Goal: Task Accomplishment & Management: Manage account settings

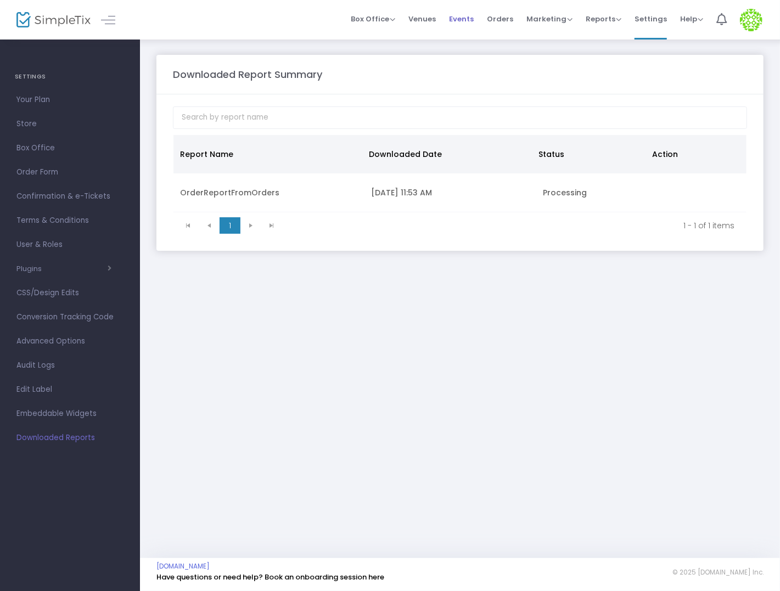
click at [473, 18] on span "Events" at bounding box center [461, 19] width 25 height 28
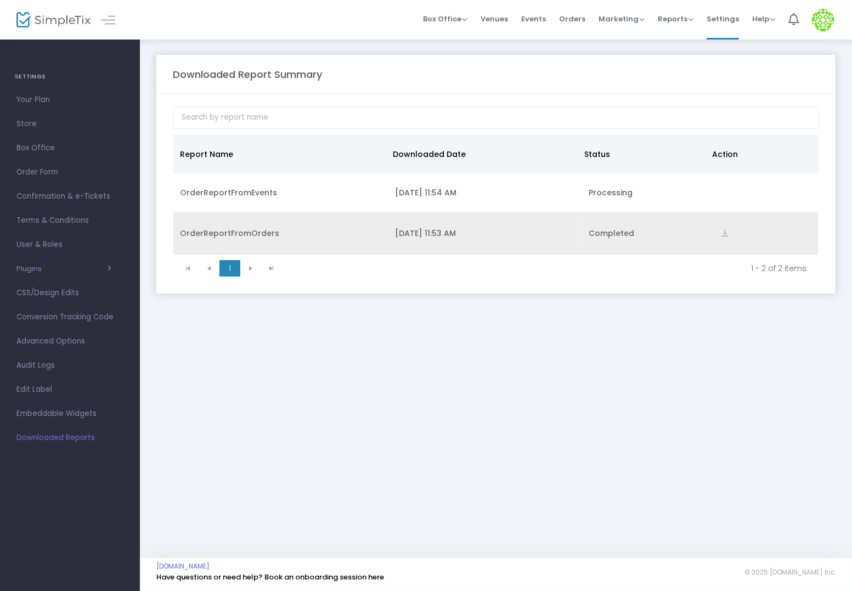
click at [727, 235] on icon "vertical_align_bottom" at bounding box center [725, 233] width 15 height 15
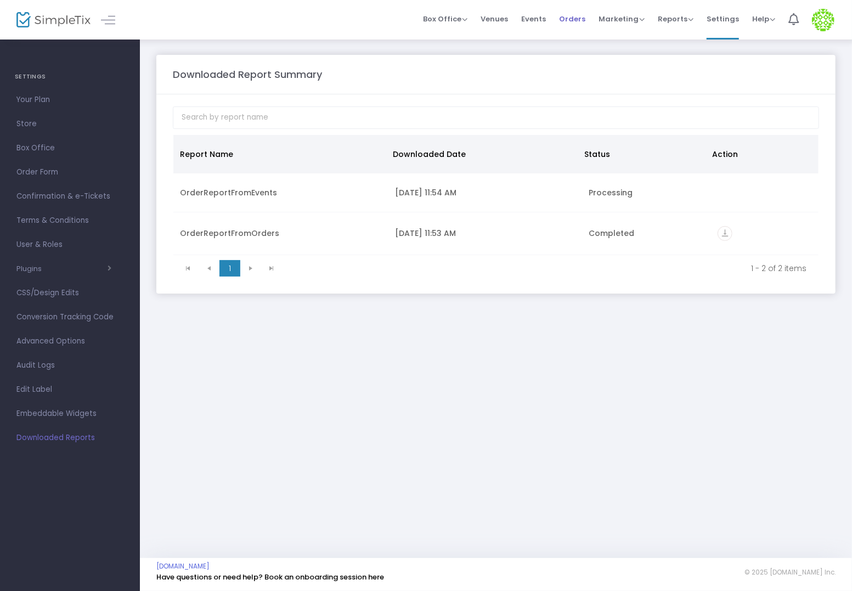
click at [568, 21] on span "Orders" at bounding box center [572, 19] width 26 height 28
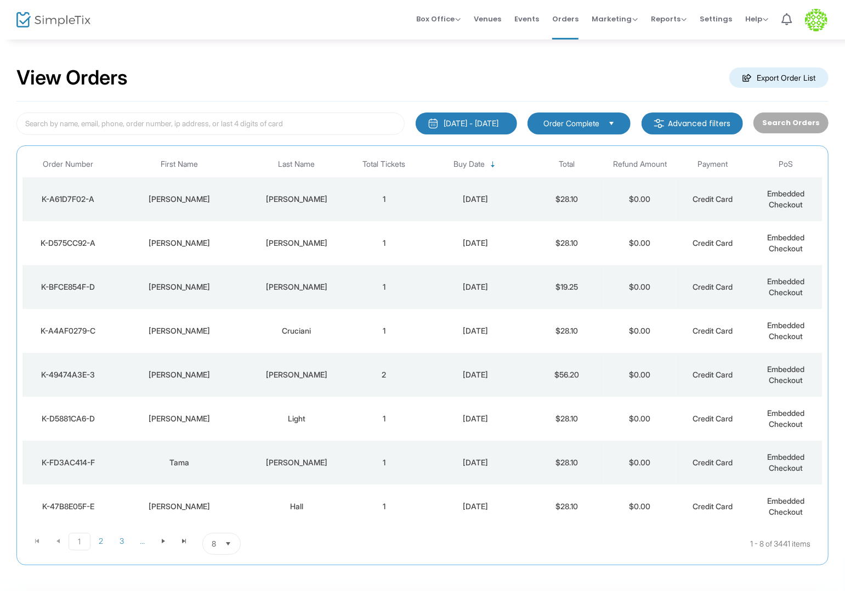
click at [812, 76] on m-button "Export Order List" at bounding box center [779, 77] width 99 height 20
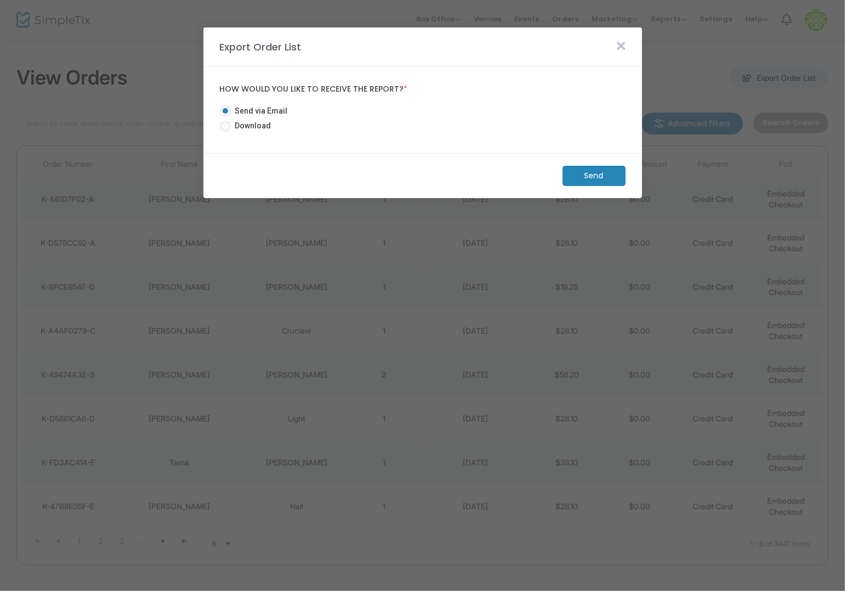
click at [253, 123] on span "Download" at bounding box center [251, 126] width 41 height 12
click at [225, 132] on input "Download" at bounding box center [225, 132] width 1 height 1
radio input "true"
click at [578, 167] on m-button "Download" at bounding box center [585, 176] width 82 height 20
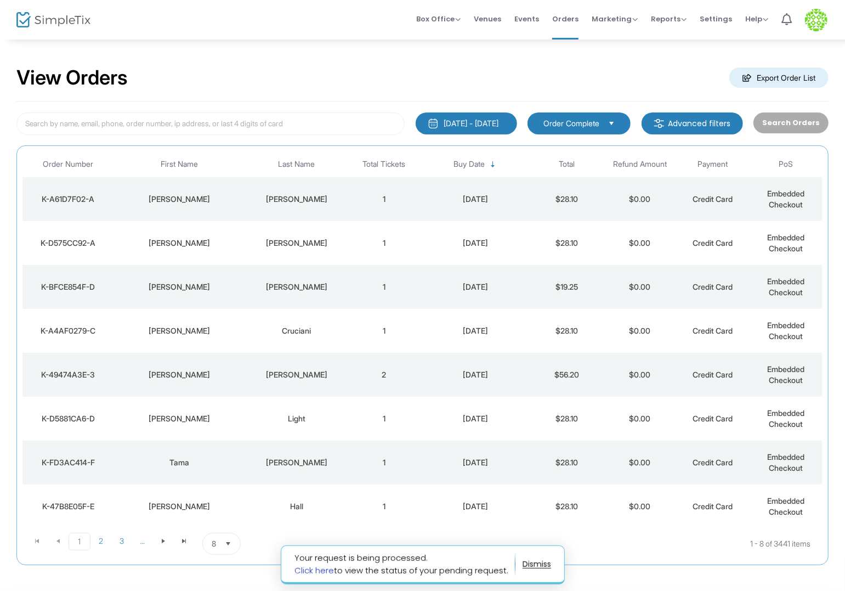
click at [308, 570] on link "Click here" at bounding box center [314, 571] width 39 height 12
click at [488, 129] on button "8/20/2025 - 9/19/2025" at bounding box center [466, 123] width 101 height 22
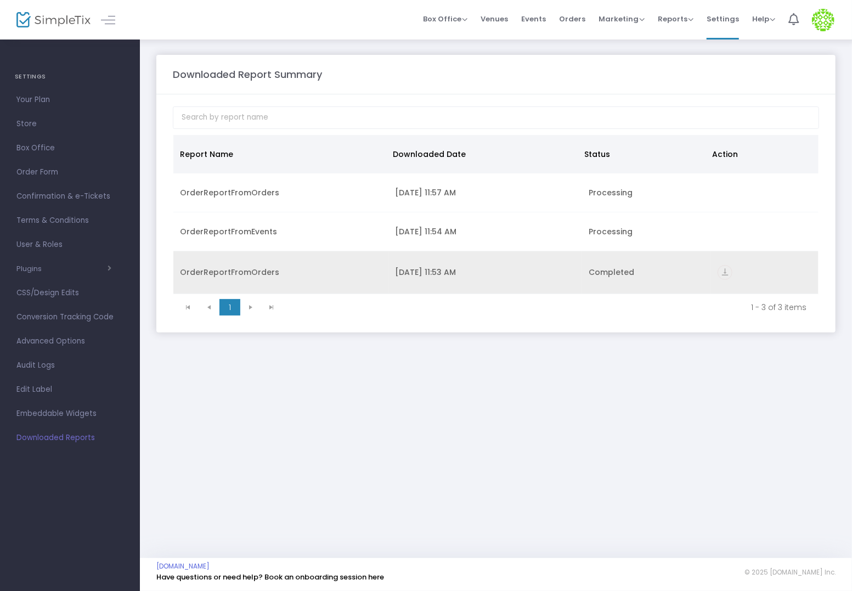
click at [379, 251] on td "OrderReportFromOrders" at bounding box center [280, 272] width 215 height 43
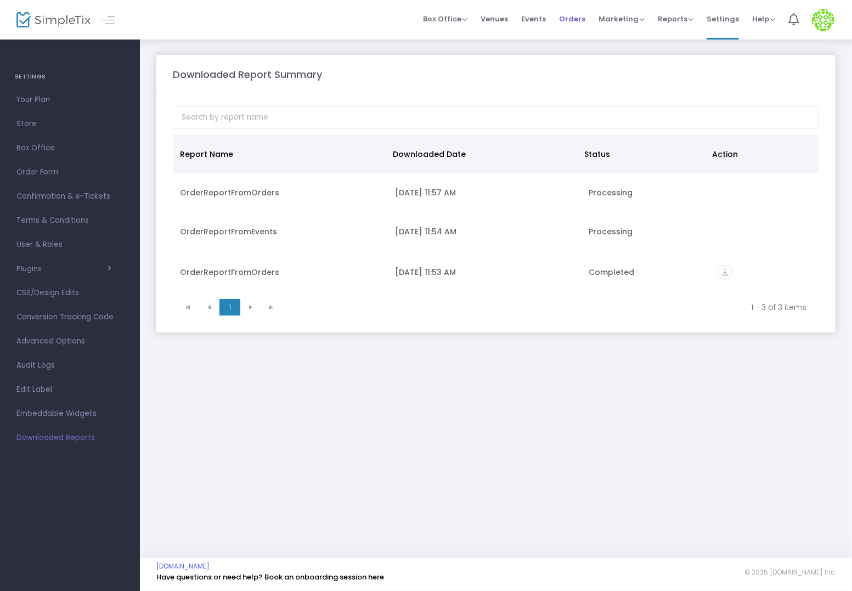
click at [567, 15] on span "Orders" at bounding box center [572, 19] width 26 height 28
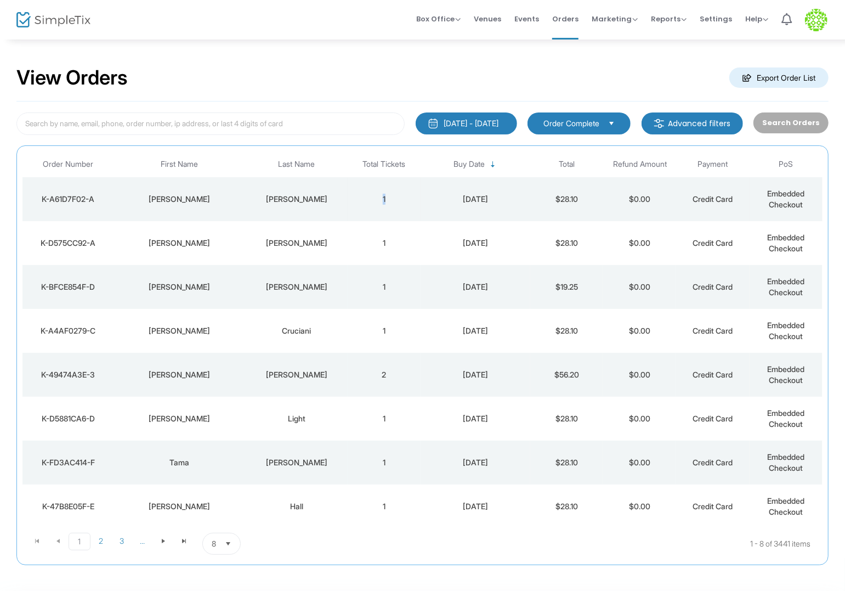
click at [388, 195] on td "1" at bounding box center [384, 199] width 73 height 44
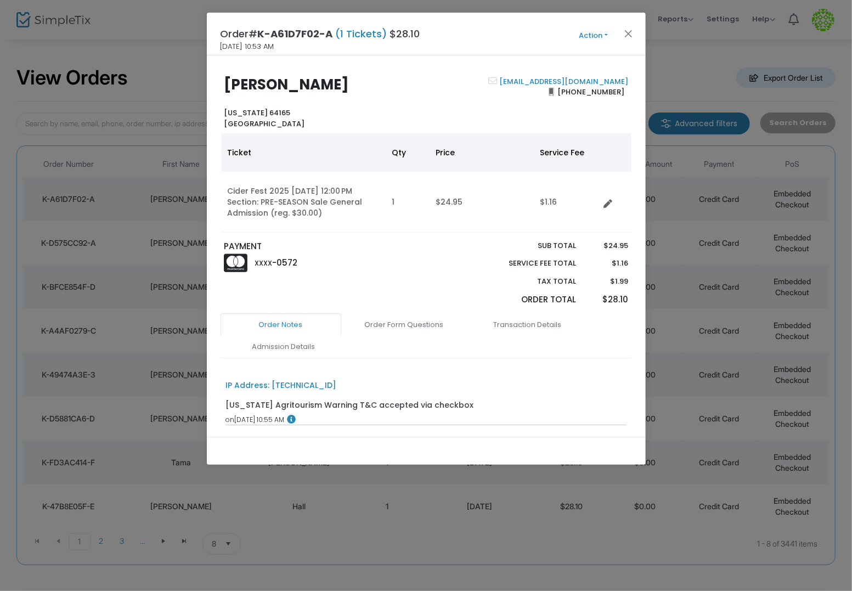
click at [596, 37] on button "Action" at bounding box center [594, 36] width 66 height 12
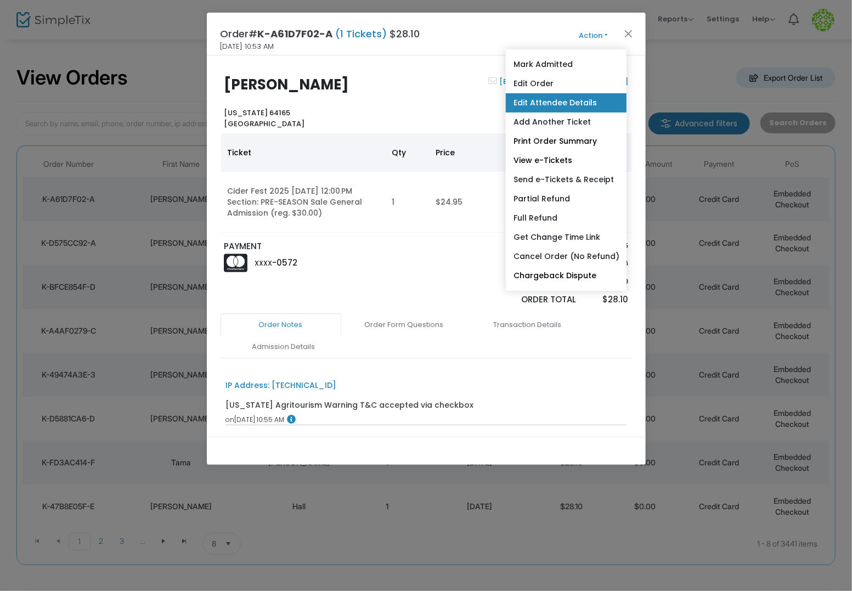
click at [568, 98] on link "Edit Attendee Details" at bounding box center [566, 102] width 121 height 19
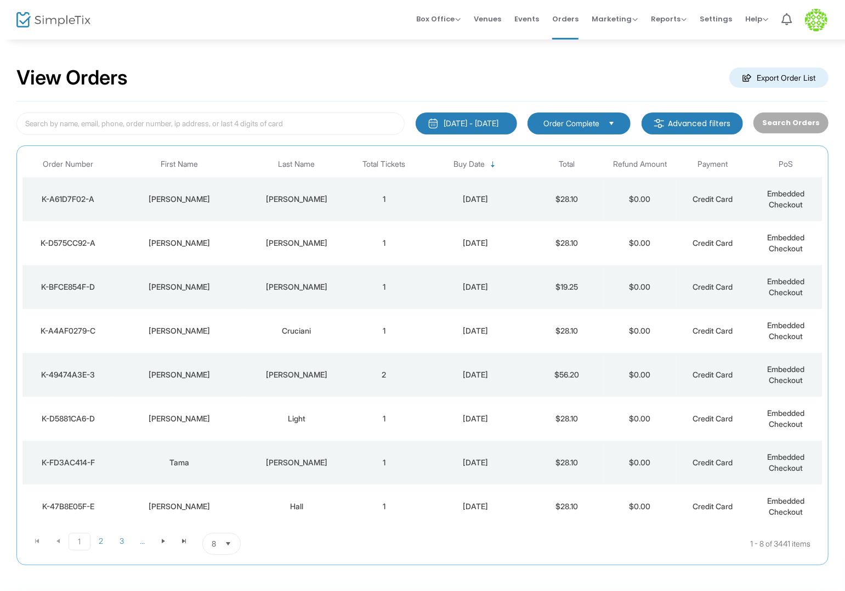
click at [589, 425] on td "$28.10" at bounding box center [566, 419] width 73 height 44
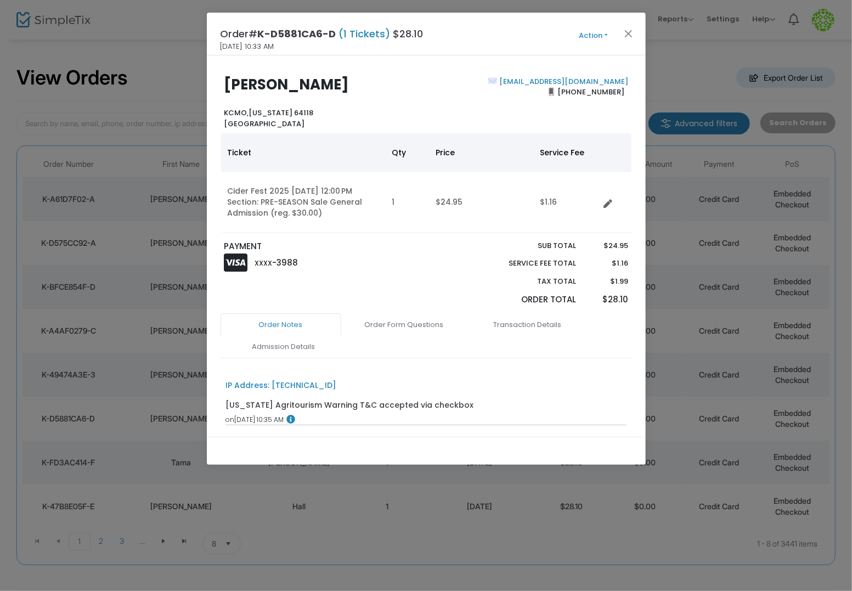
click at [600, 31] on button "Action" at bounding box center [594, 36] width 66 height 12
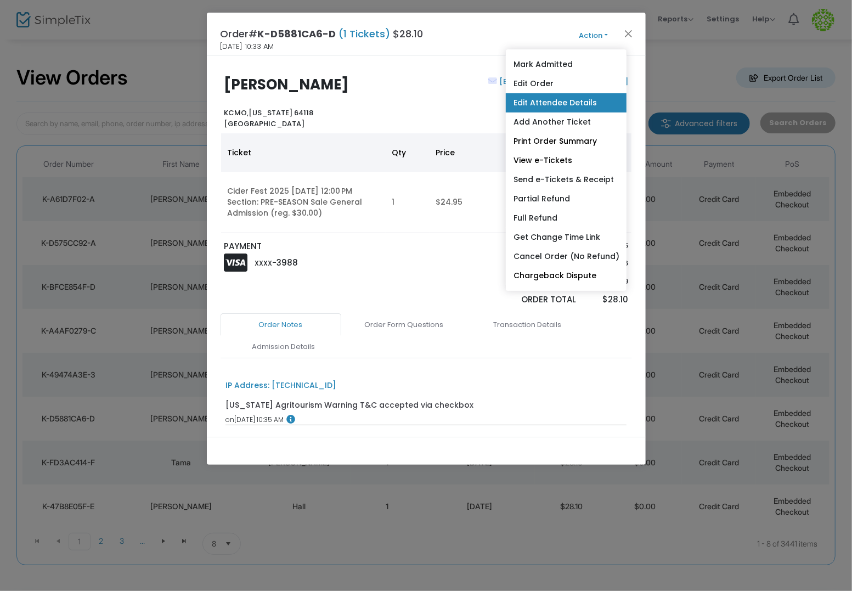
click at [578, 100] on link "Edit Attendee Details" at bounding box center [566, 102] width 121 height 19
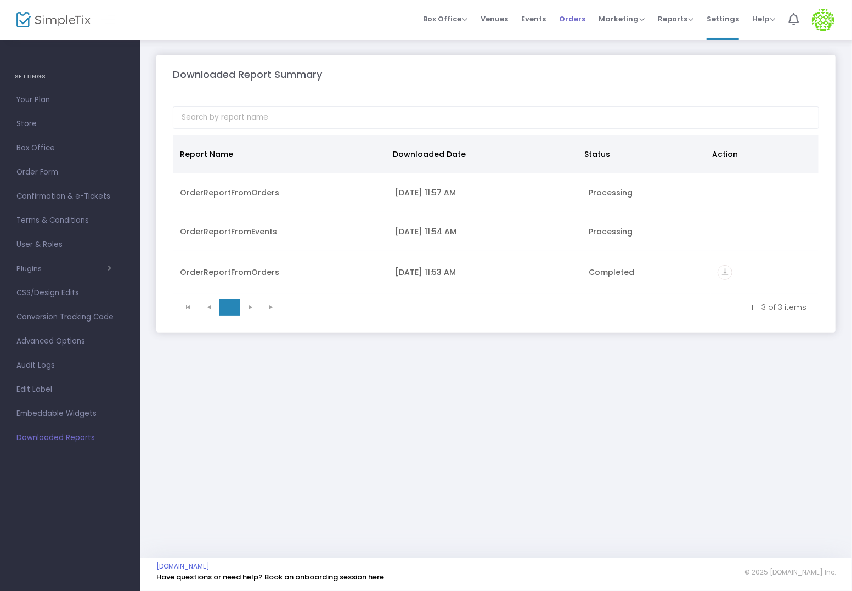
click at [563, 21] on span "Orders" at bounding box center [572, 19] width 26 height 28
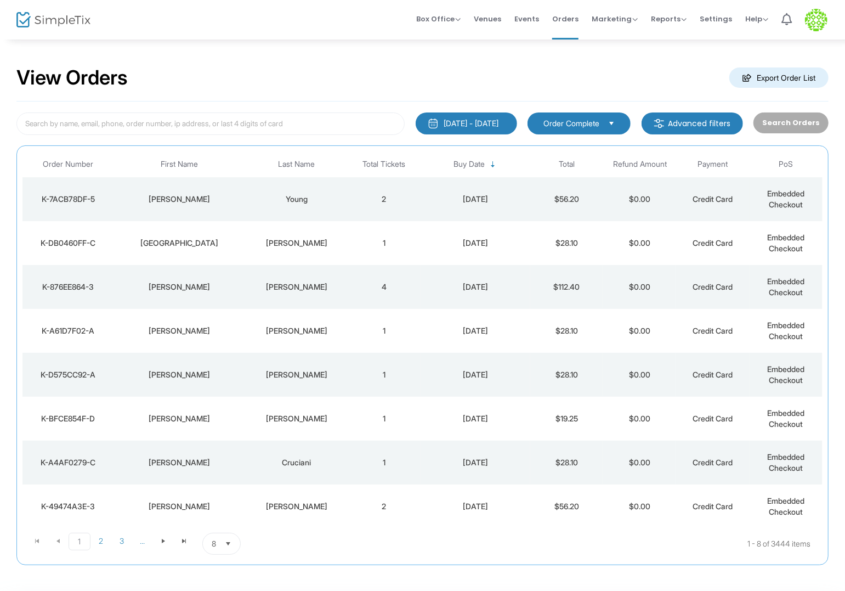
click at [648, 196] on td "$0.00" at bounding box center [639, 199] width 73 height 44
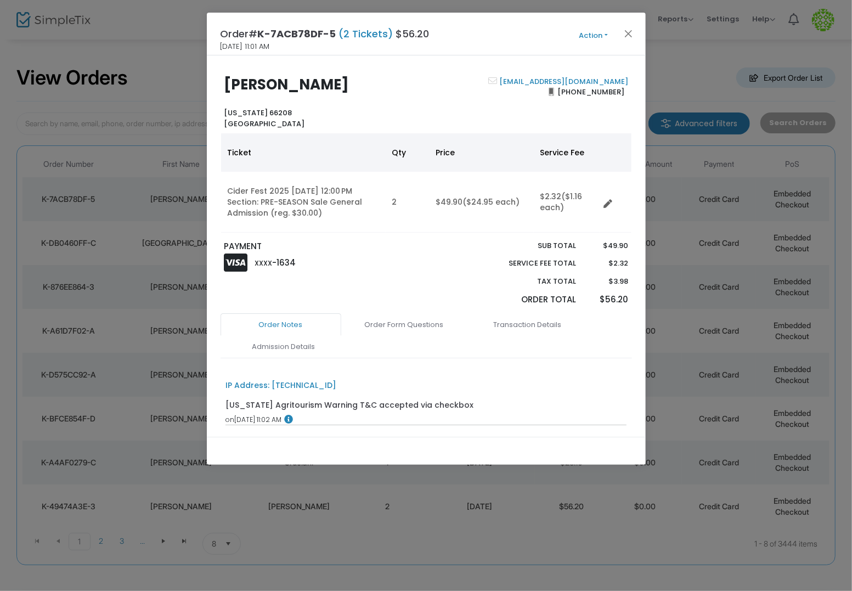
click at [608, 31] on button "Action" at bounding box center [594, 36] width 66 height 12
click at [605, 40] on button "Action" at bounding box center [594, 36] width 66 height 12
